Goal: Information Seeking & Learning: Learn about a topic

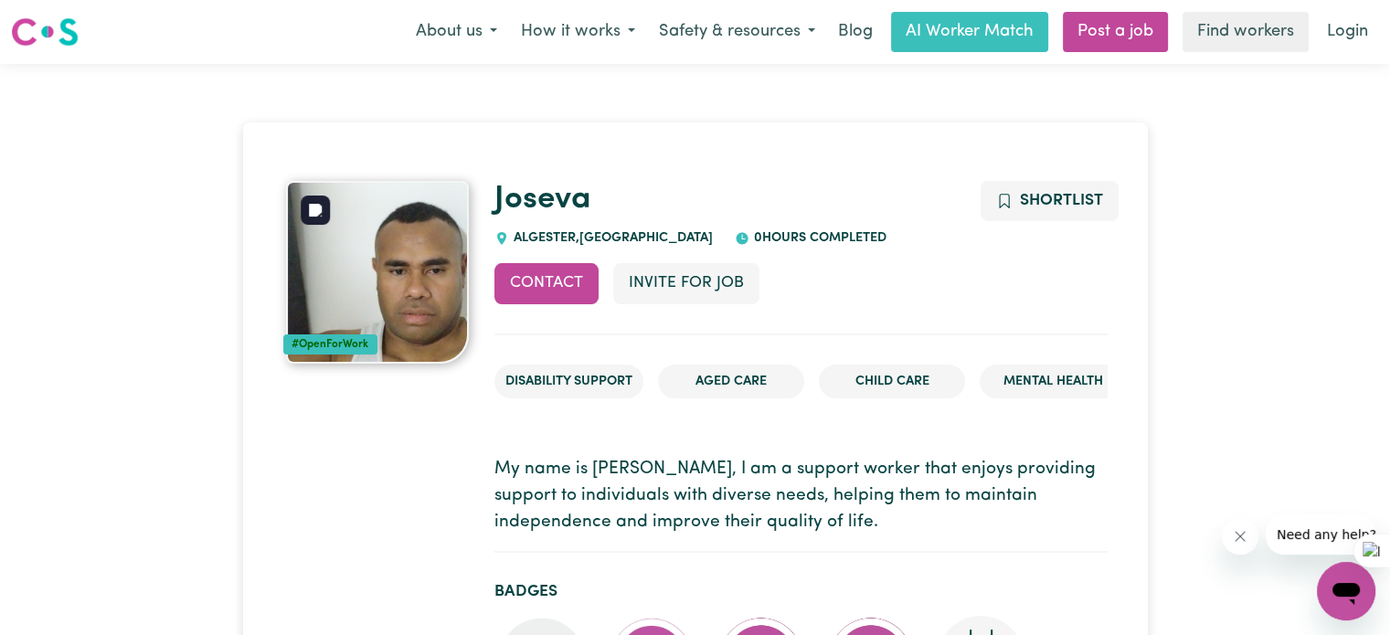
click at [353, 251] on img at bounding box center [377, 272] width 183 height 183
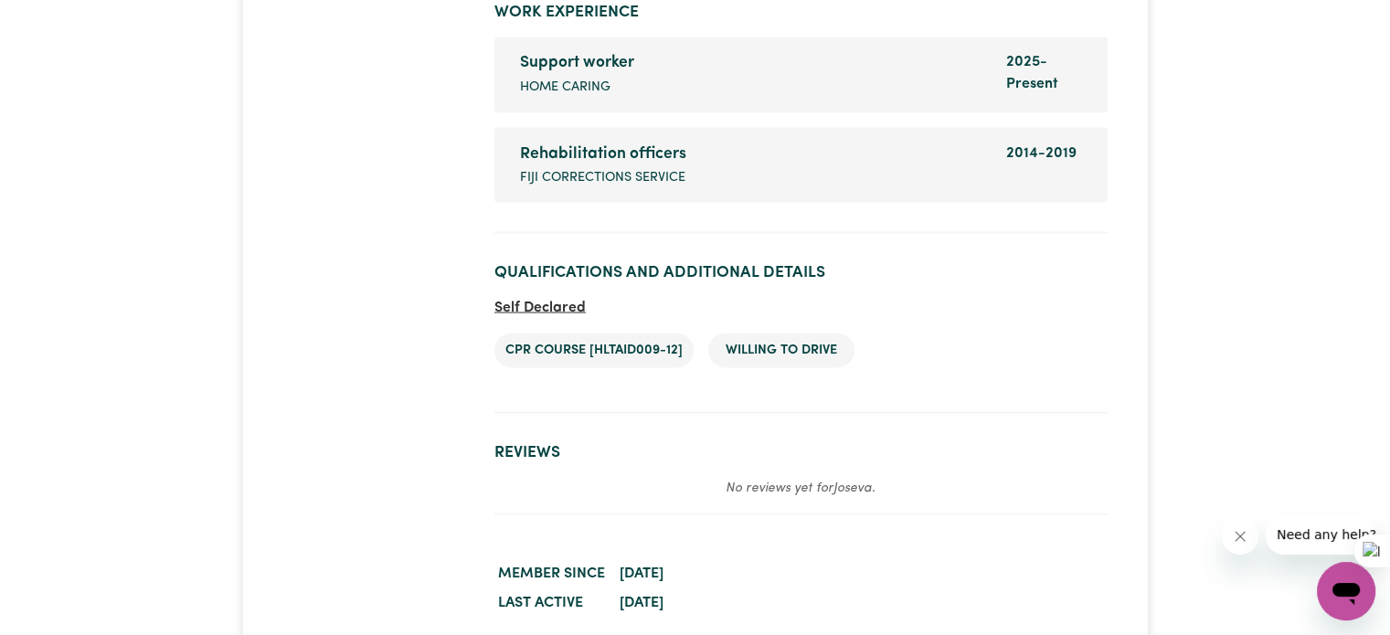
scroll to position [3747, 0]
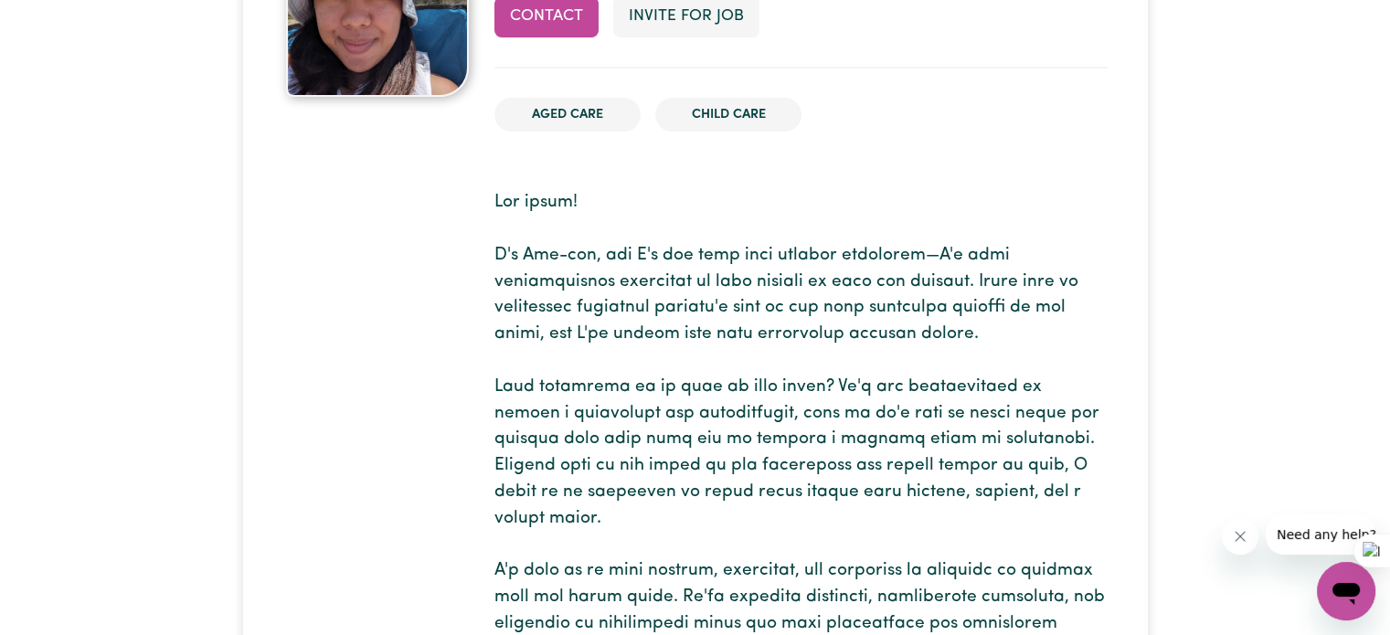
scroll to position [274, 0]
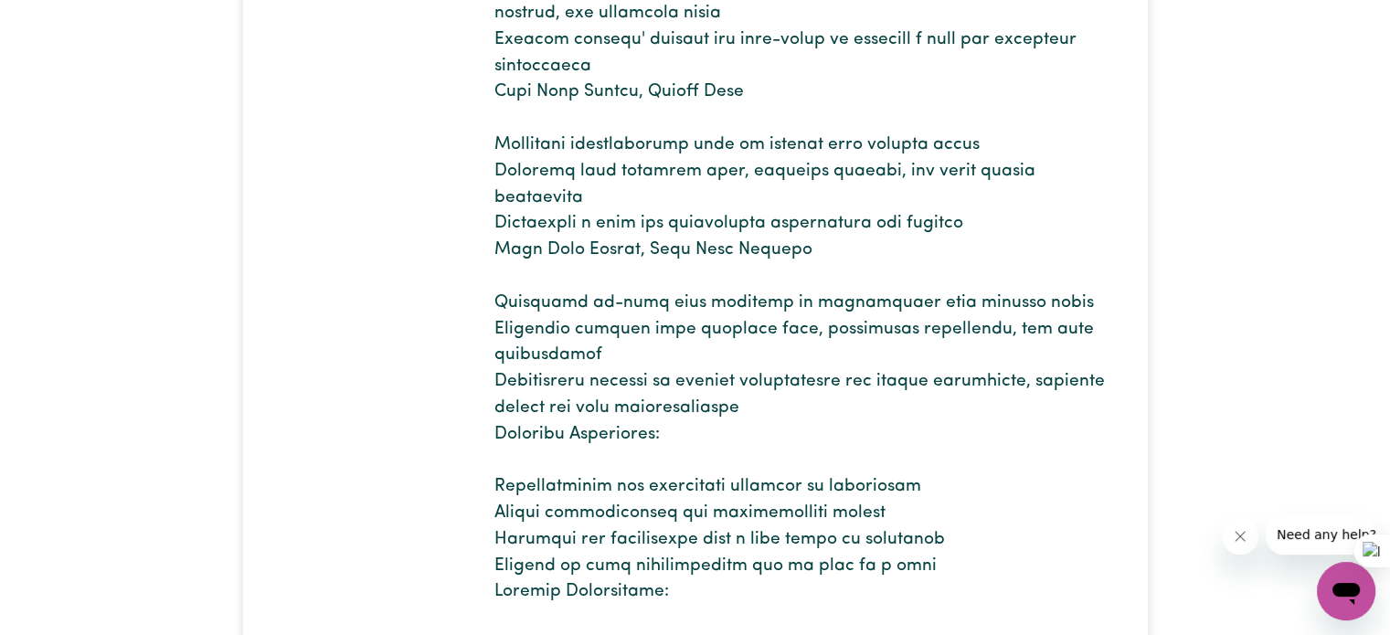
scroll to position [1279, 0]
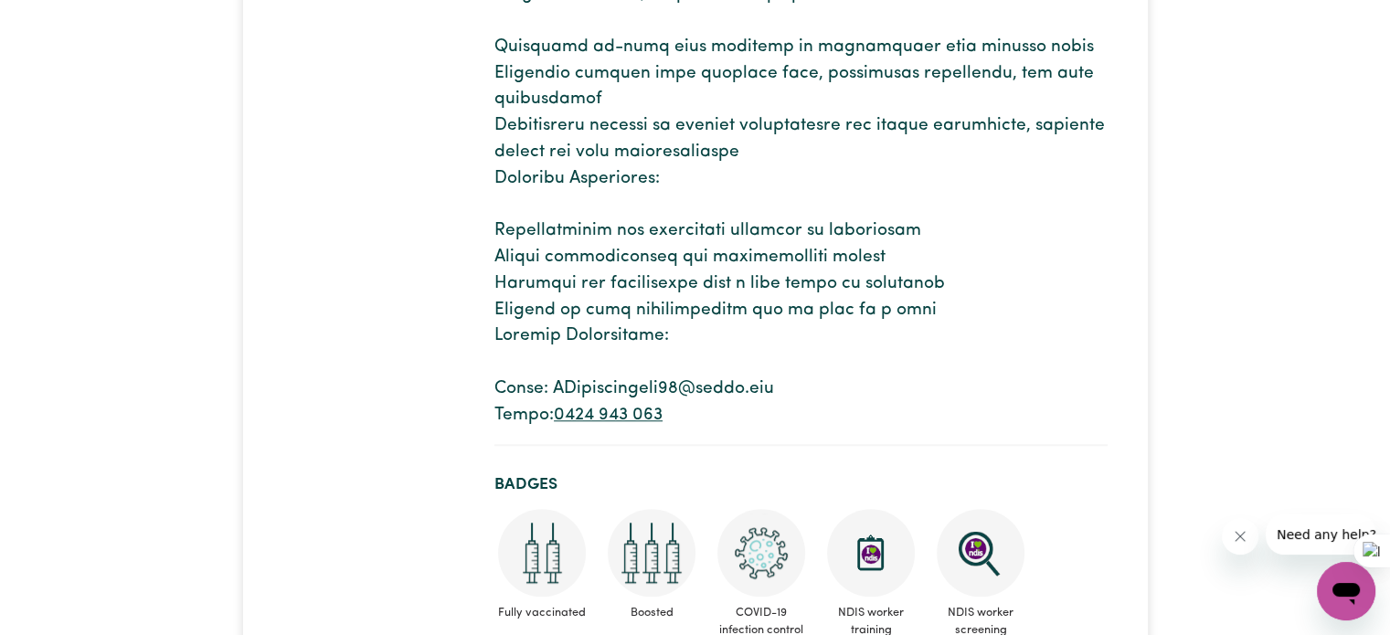
scroll to position [1645, 0]
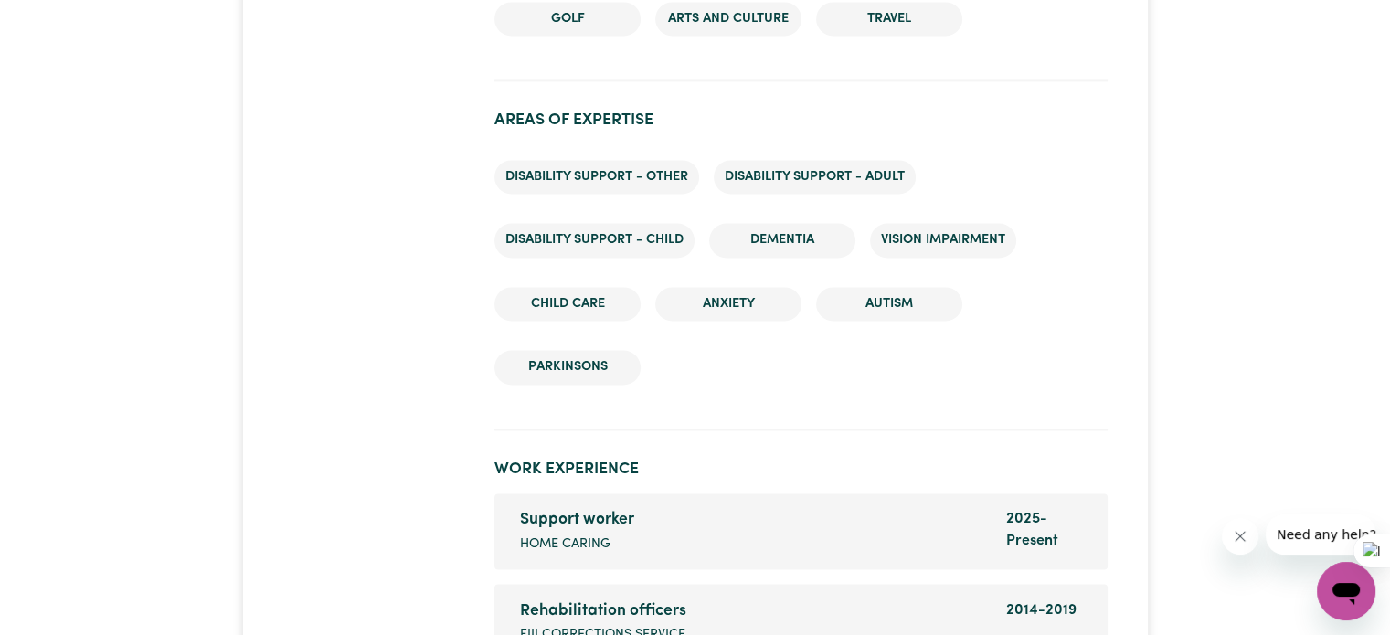
scroll to position [2467, 0]
